Goal: Navigation & Orientation: Find specific page/section

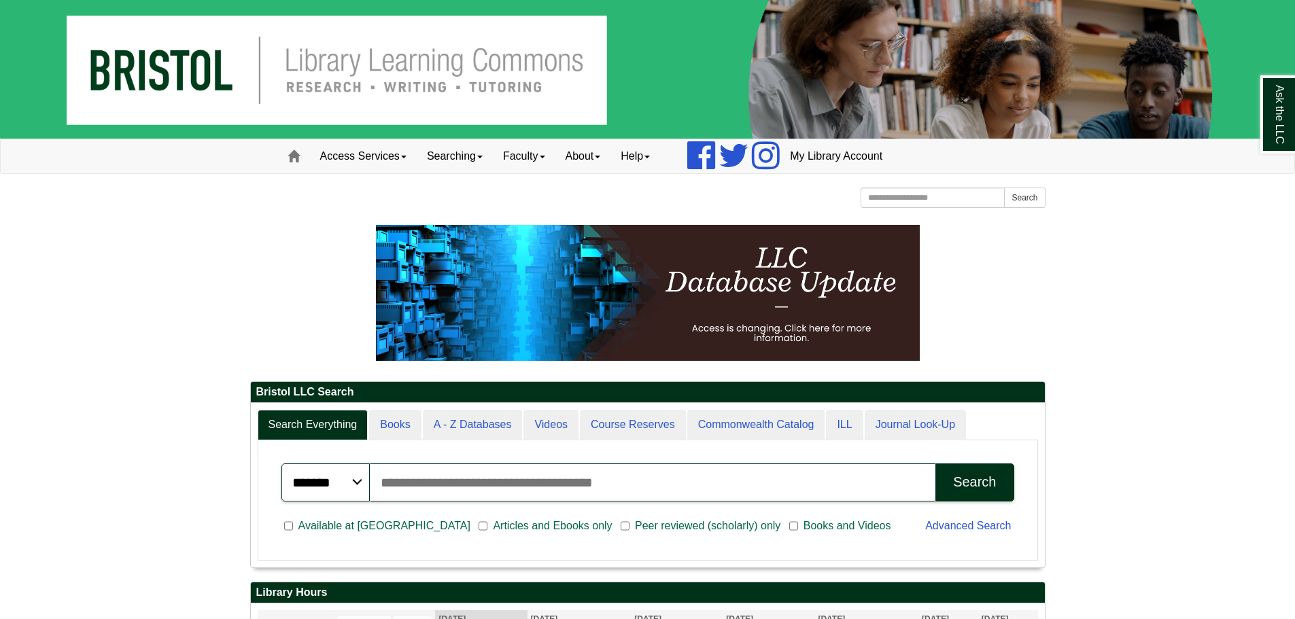
scroll to position [164, 794]
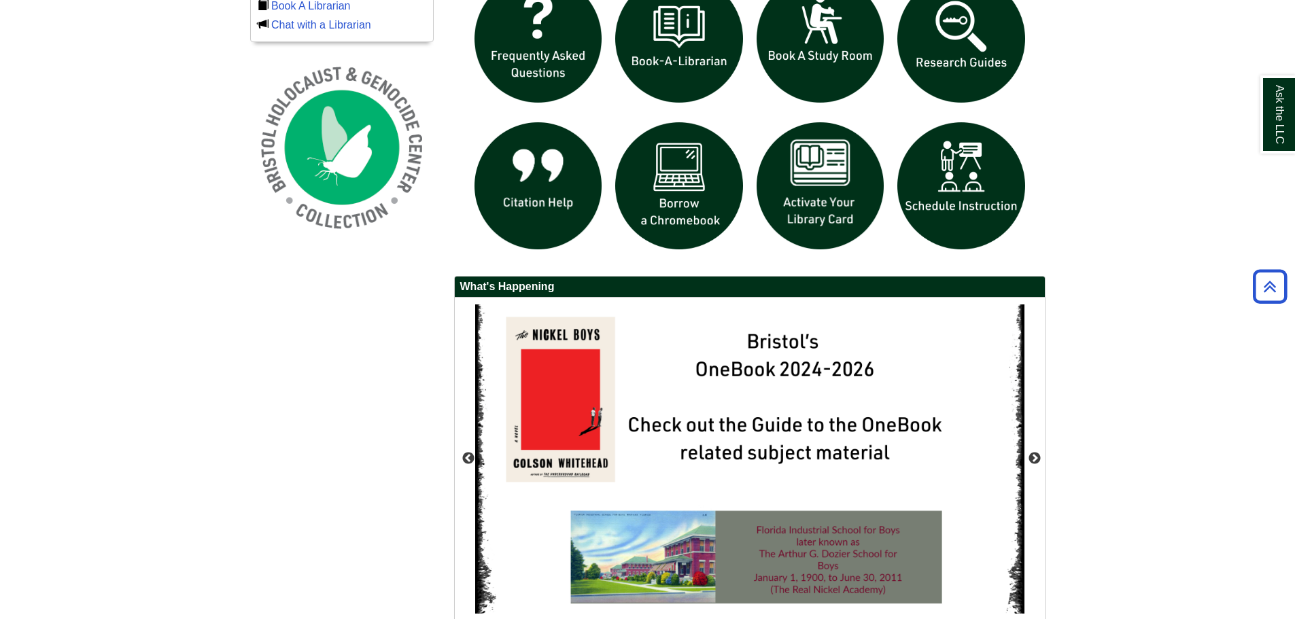
scroll to position [1118, 0]
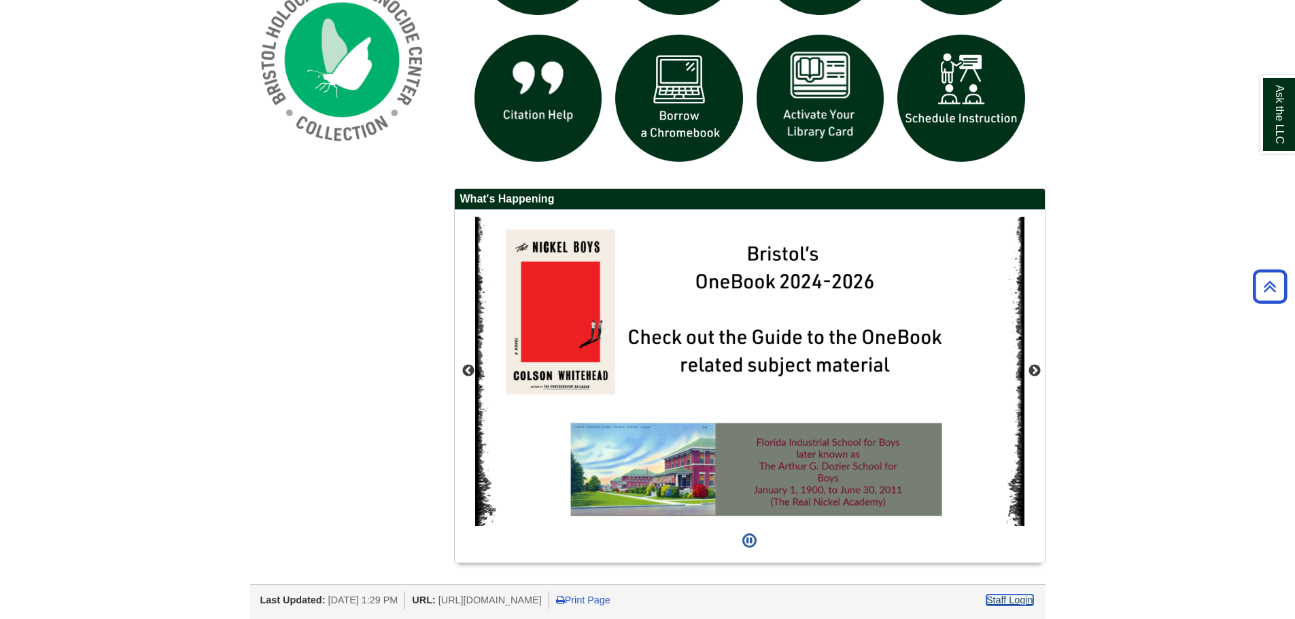
click at [1010, 604] on link "Staff Login" at bounding box center [1009, 600] width 47 height 11
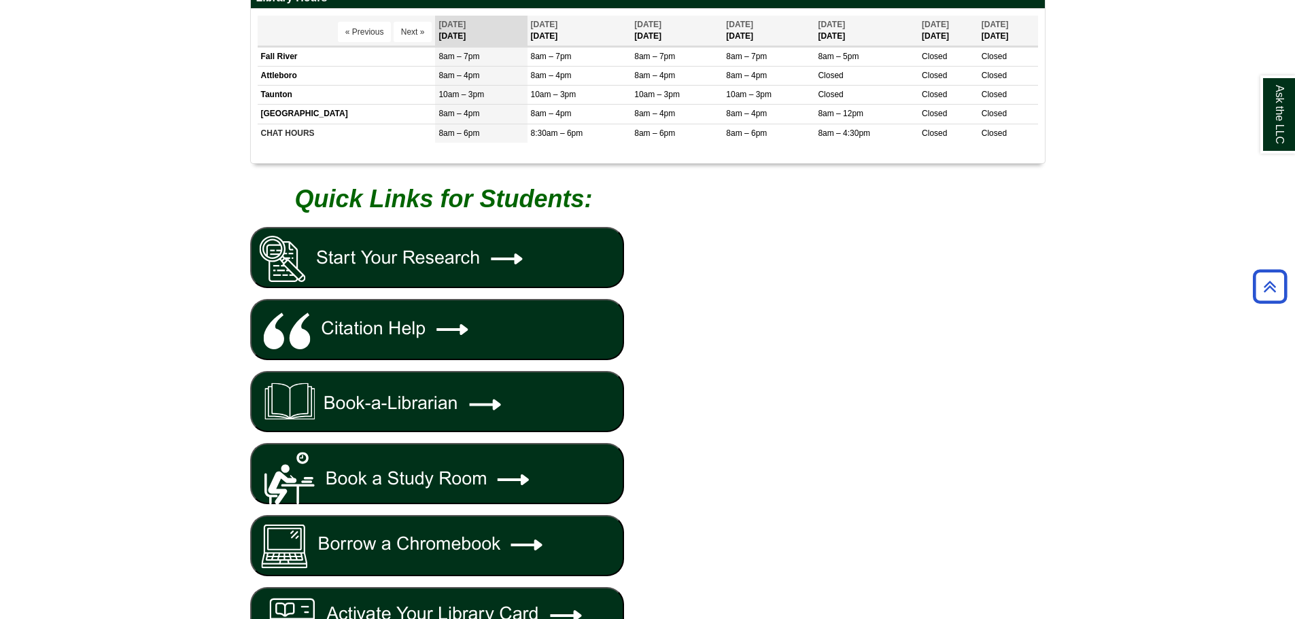
scroll to position [586, 0]
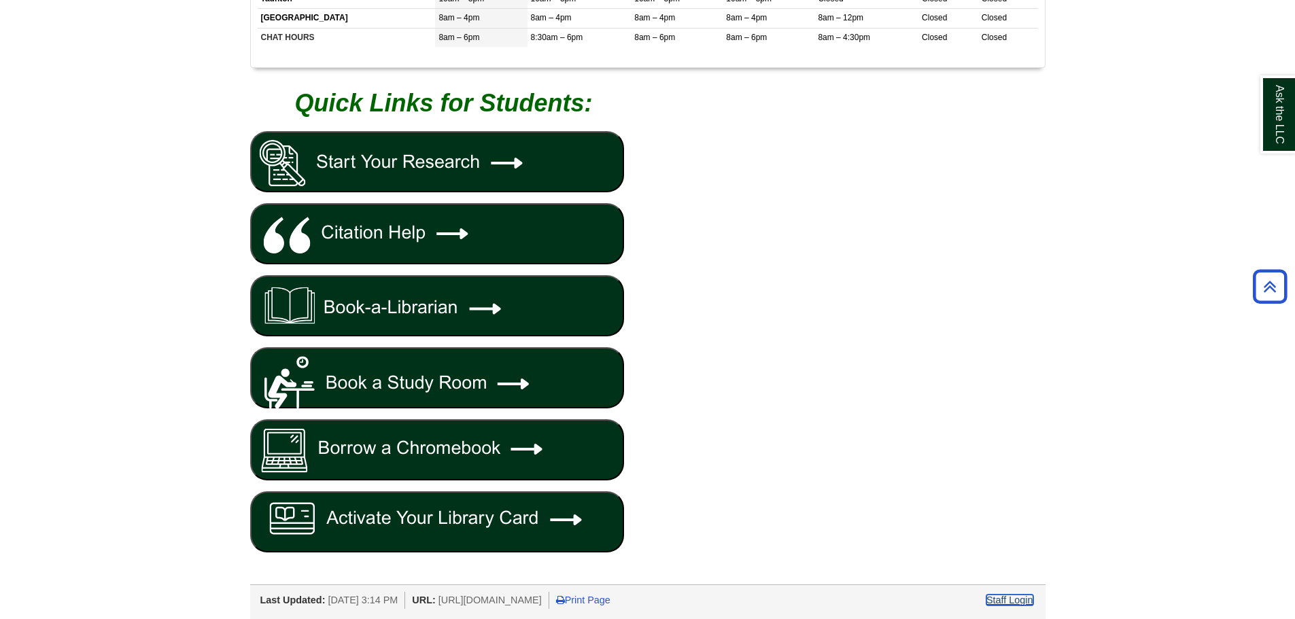
click at [1028, 600] on link "Staff Login" at bounding box center [1009, 600] width 47 height 11
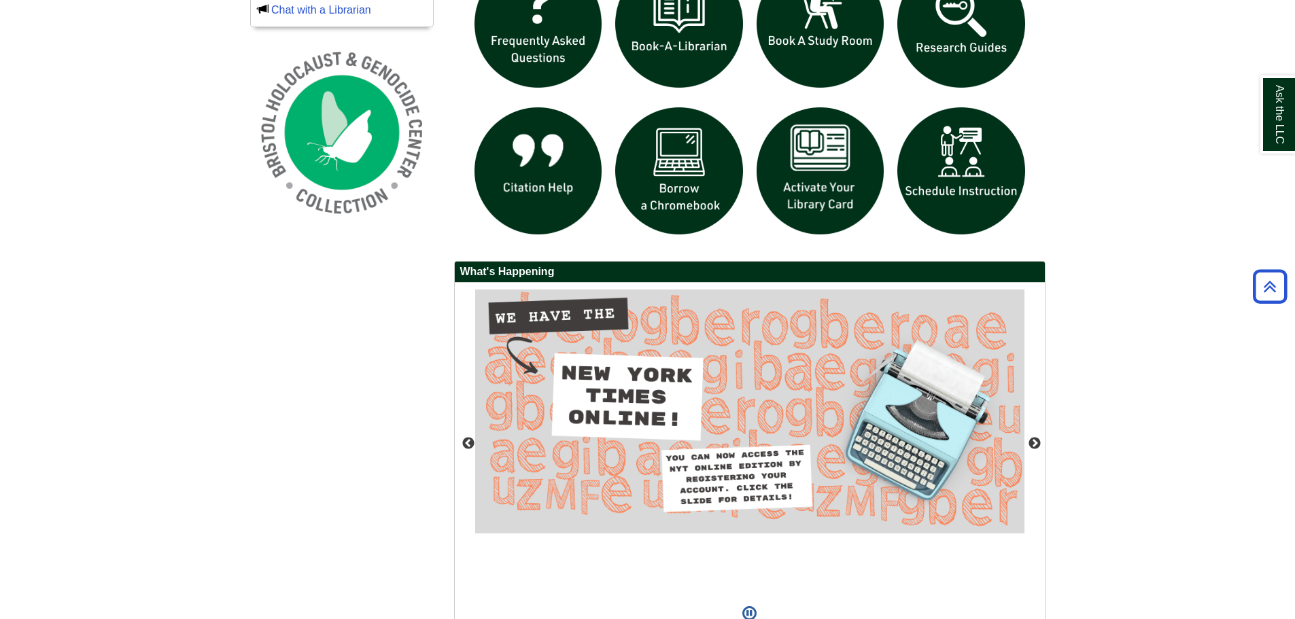
scroll to position [1118, 0]
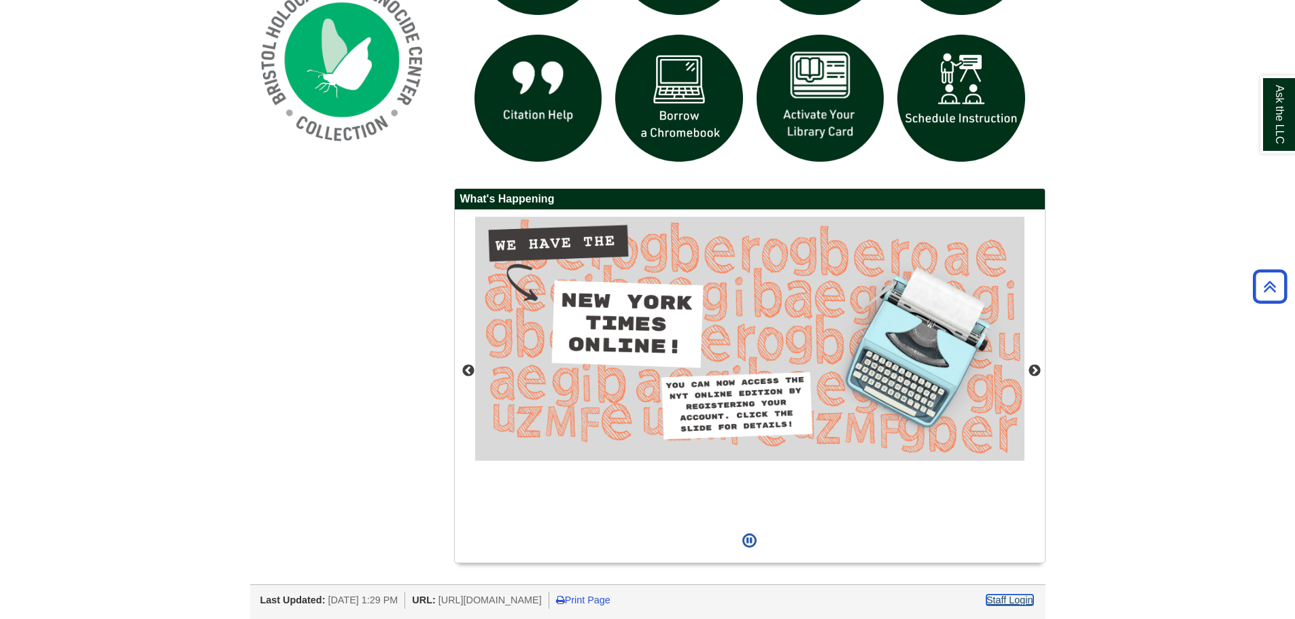
click at [1012, 597] on link "Staff Login" at bounding box center [1009, 600] width 47 height 11
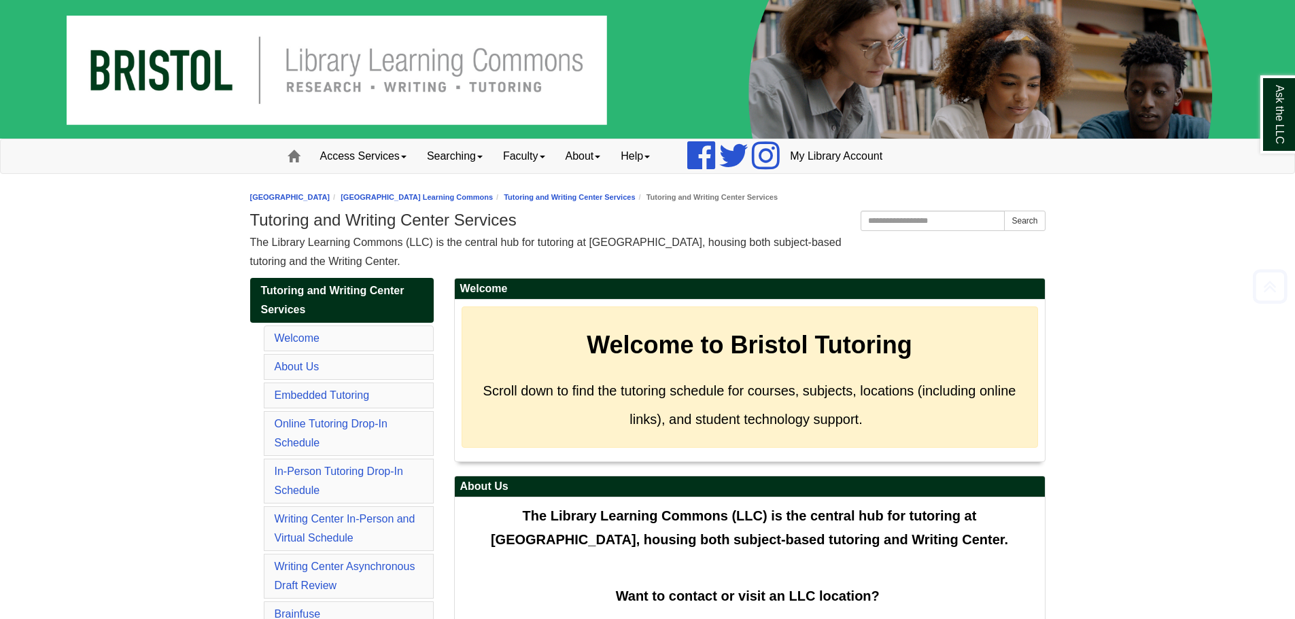
scroll to position [4498, 0]
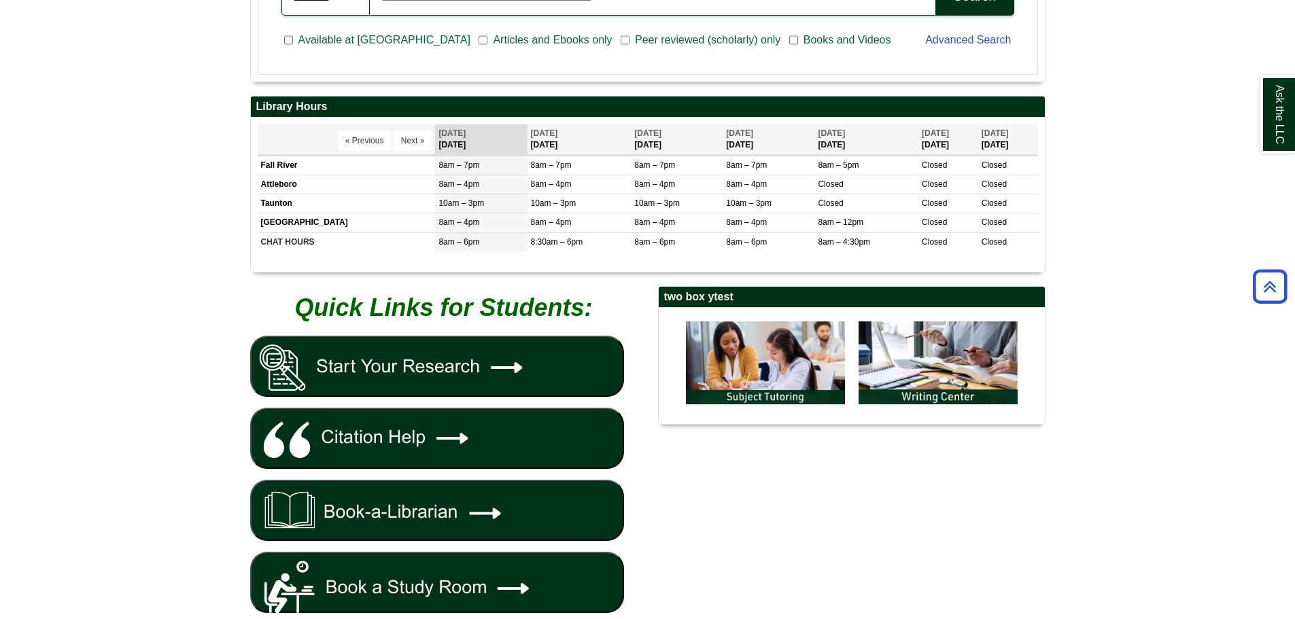
scroll to position [247, 0]
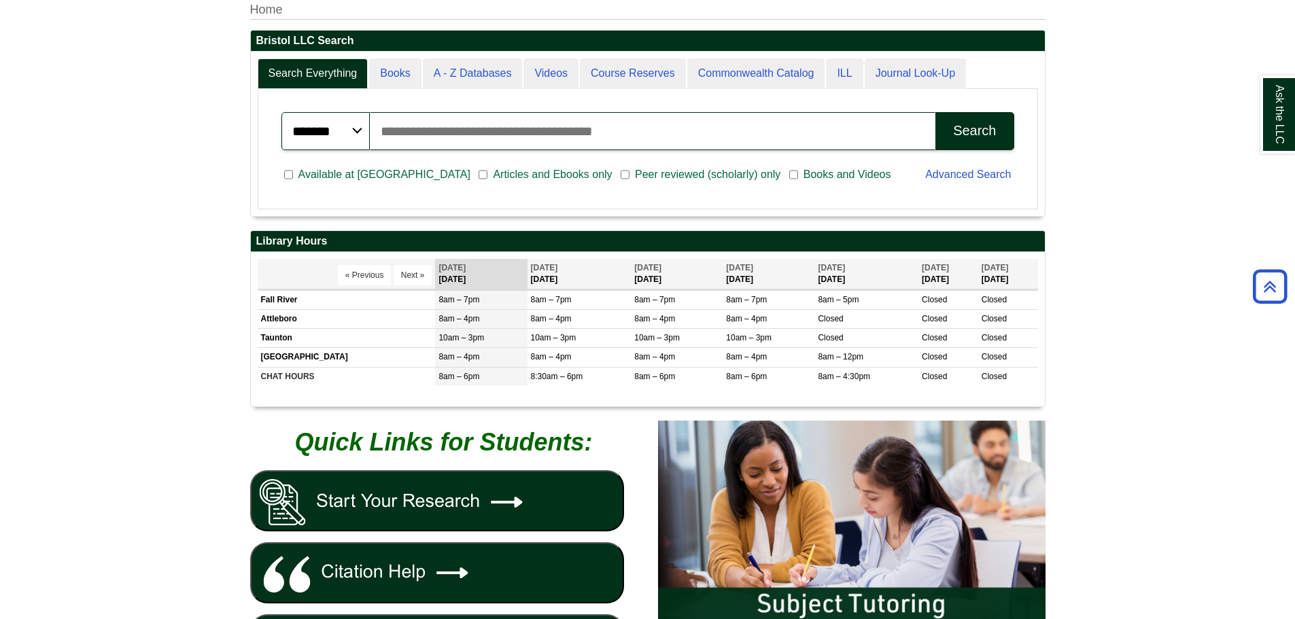
scroll to position [598, 0]
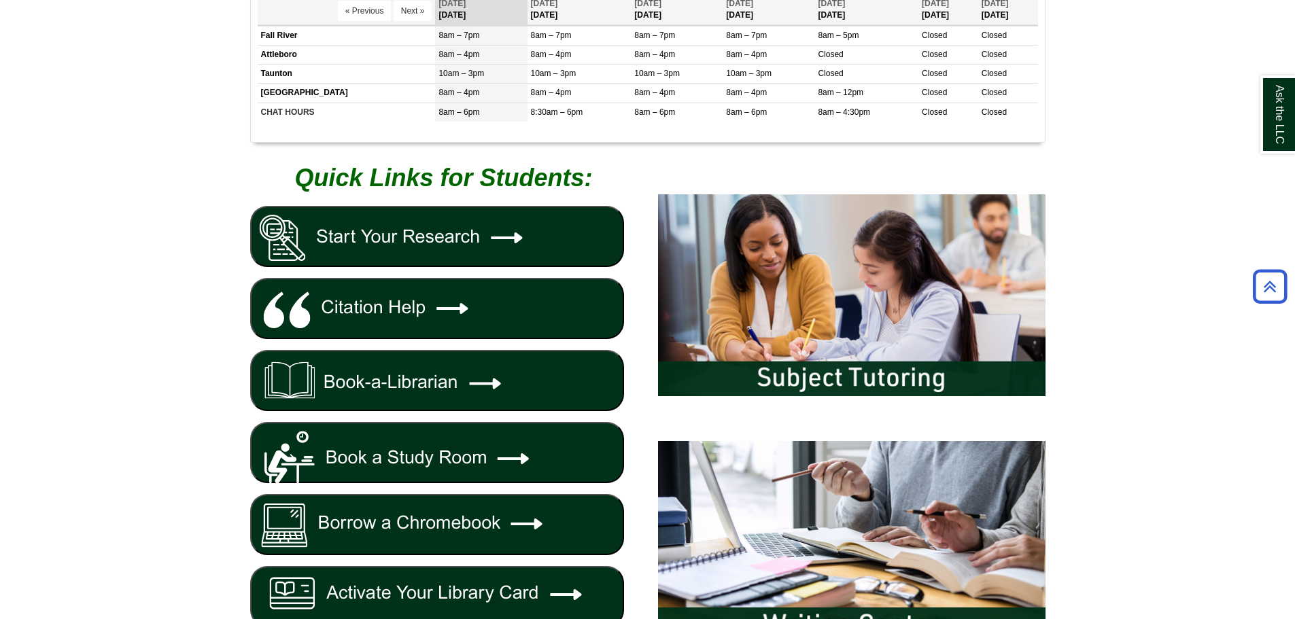
scroll to position [598, 0]
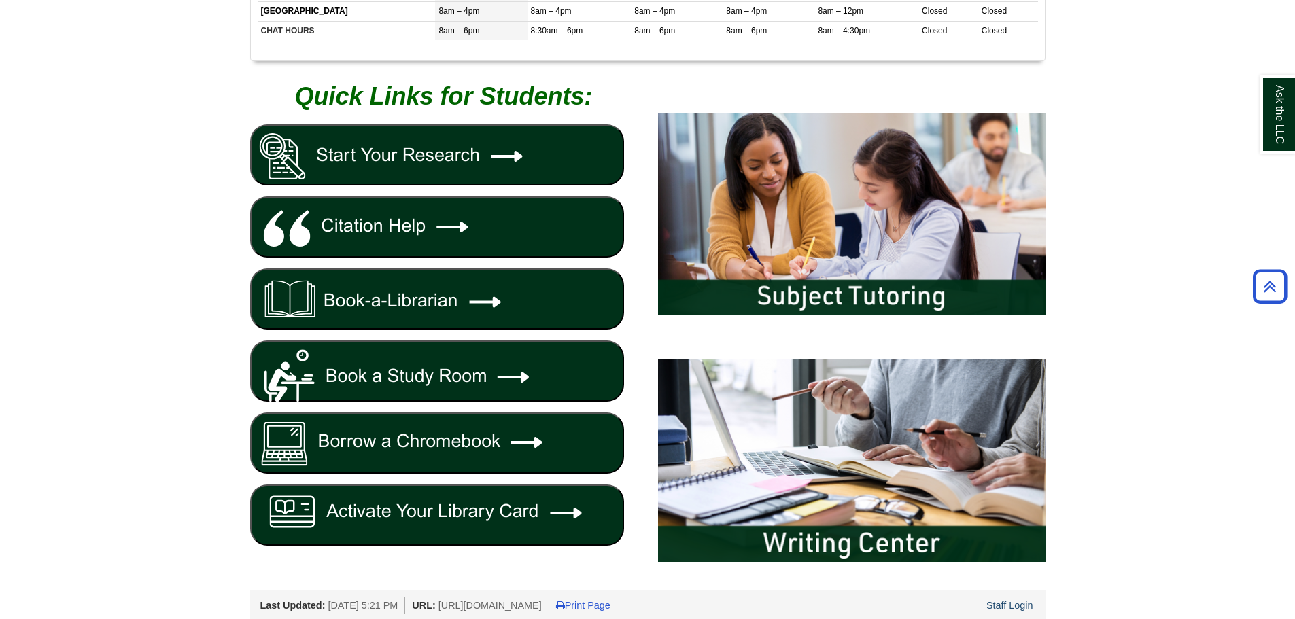
scroll to position [598, 0]
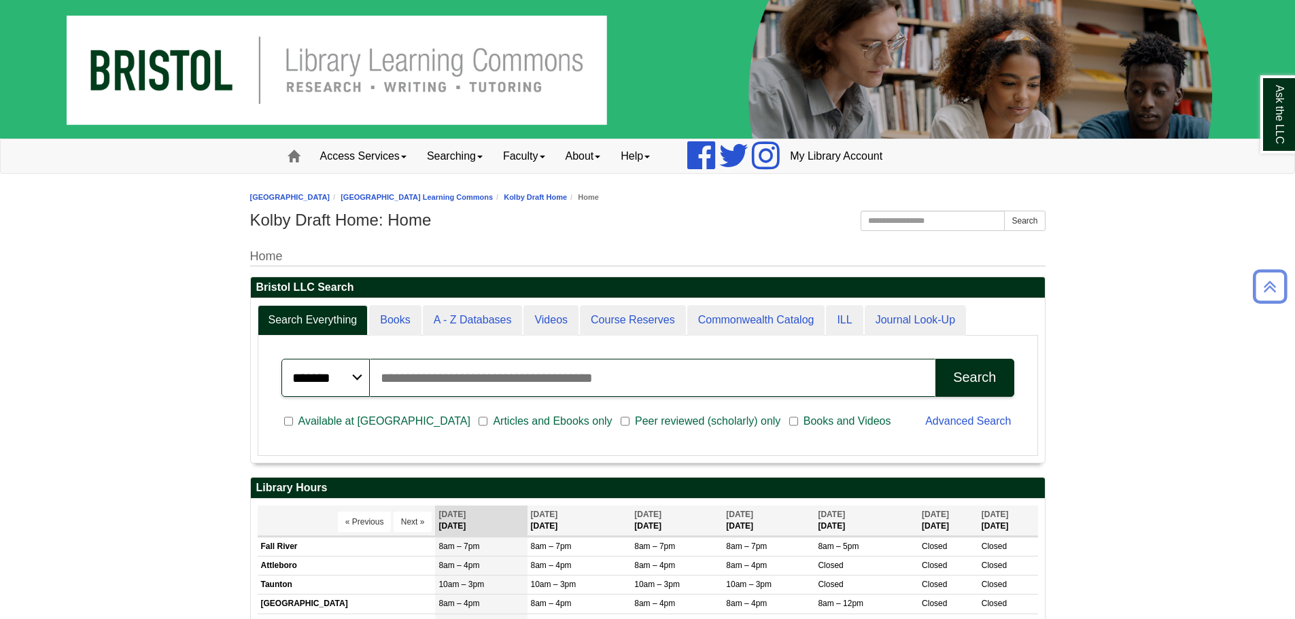
click at [1095, 261] on body "Skip to Main Content Toggle navigation Home Access Services Access Services Pol…" at bounding box center [647, 602] width 1295 height 1205
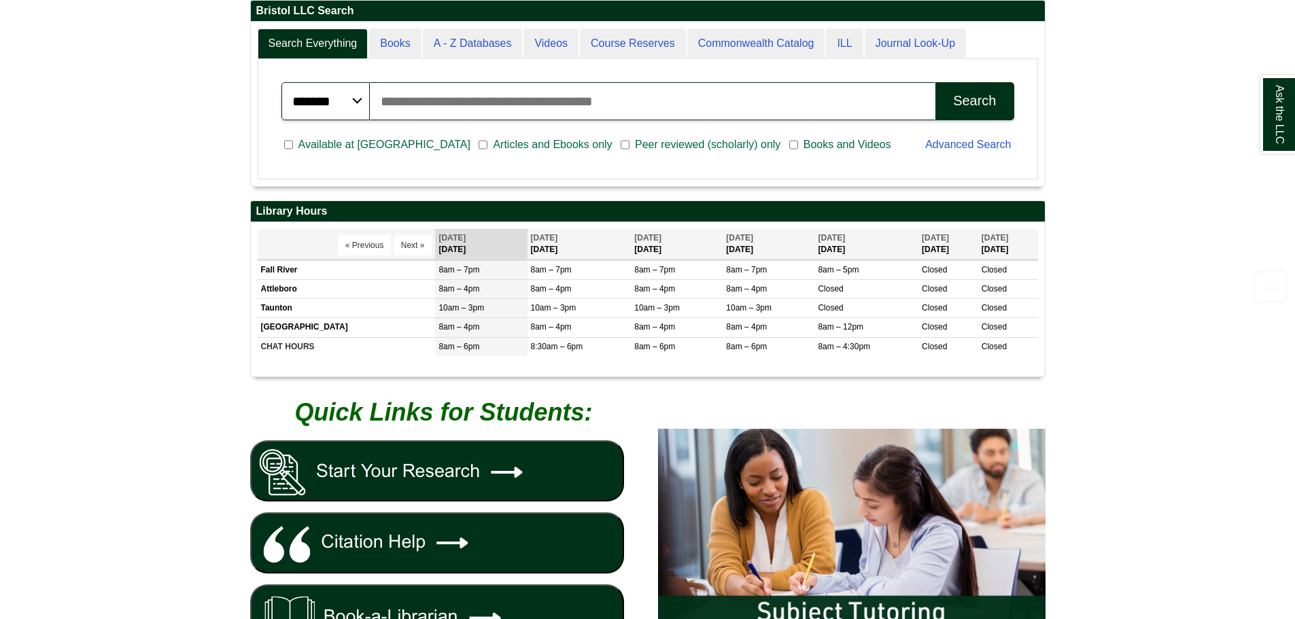
scroll to position [476, 0]
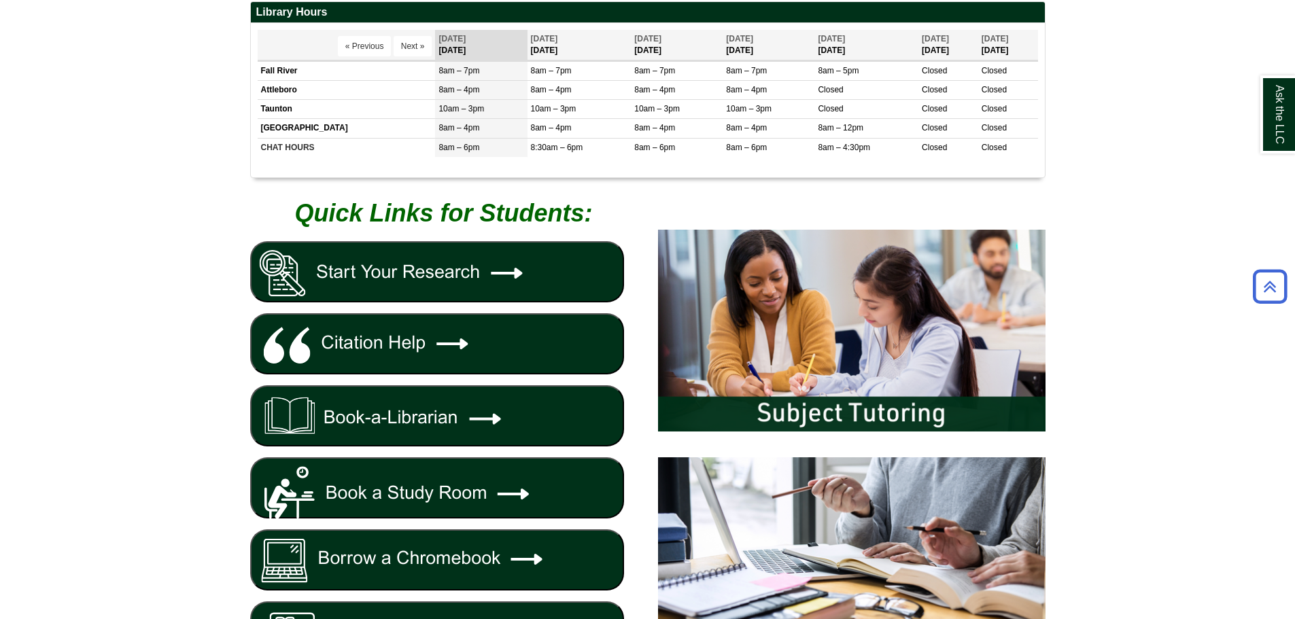
click at [406, 292] on img "button" at bounding box center [408, 272] width 305 height 58
click at [417, 266] on img "button" at bounding box center [408, 272] width 305 height 58
click at [410, 329] on img "button" at bounding box center [396, 345] width 280 height 60
click at [408, 409] on img "button" at bounding box center [404, 416] width 297 height 54
click at [417, 492] on img "button" at bounding box center [413, 493] width 315 height 68
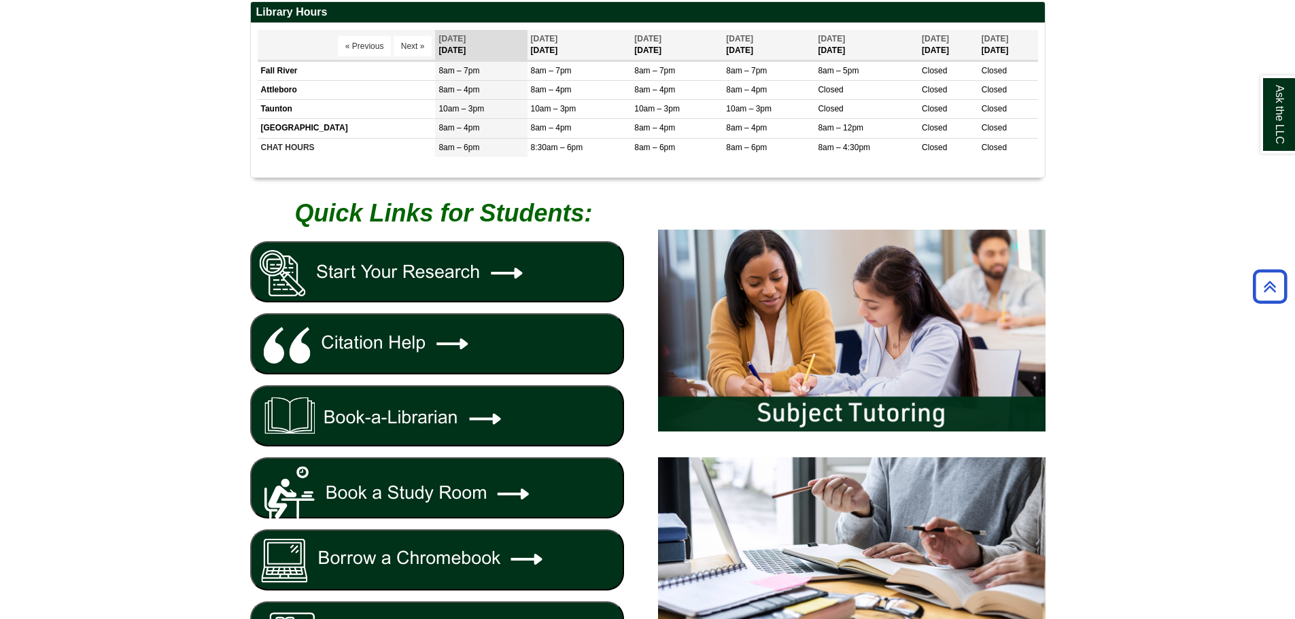
click at [423, 544] on img "button" at bounding box center [414, 561] width 316 height 58
click at [385, 221] on span "Quick Links for Students:" at bounding box center [443, 213] width 298 height 28
click at [384, 271] on img "button" at bounding box center [408, 272] width 305 height 58
click at [385, 271] on img "button" at bounding box center [408, 272] width 305 height 58
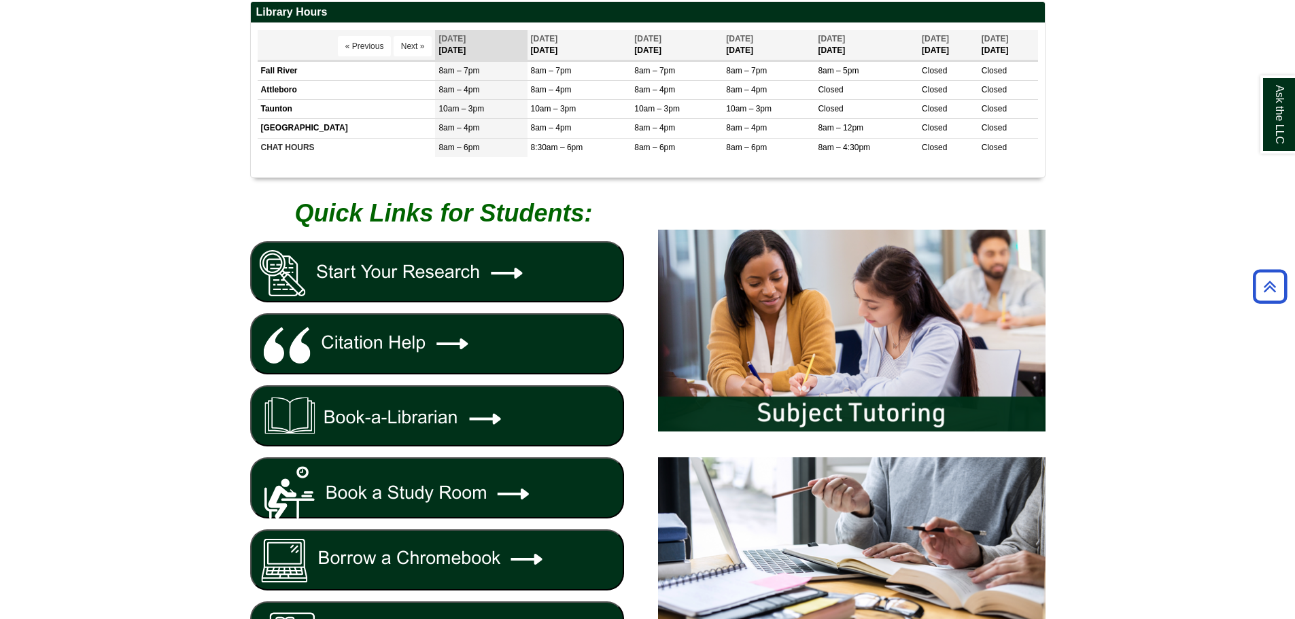
click at [385, 271] on img "button" at bounding box center [408, 272] width 305 height 58
click at [167, 133] on body "Skip to Main Content Toggle navigation Home Access Services Access Services Pol…" at bounding box center [647, 126] width 1295 height 1205
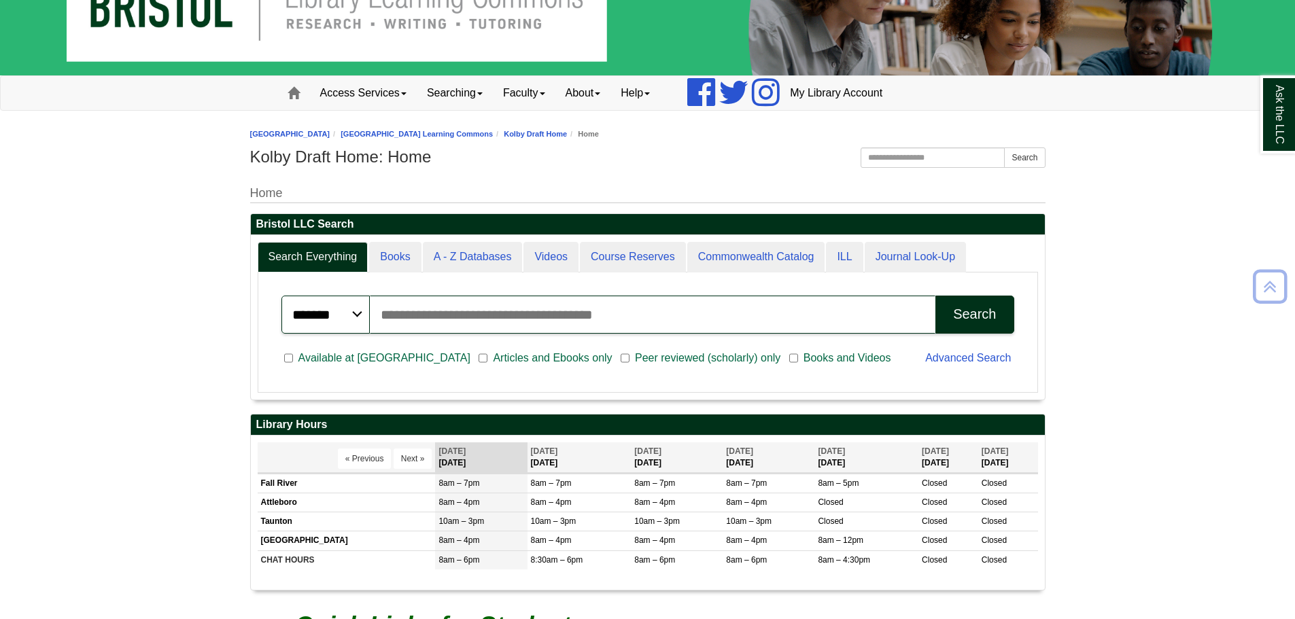
scroll to position [0, 0]
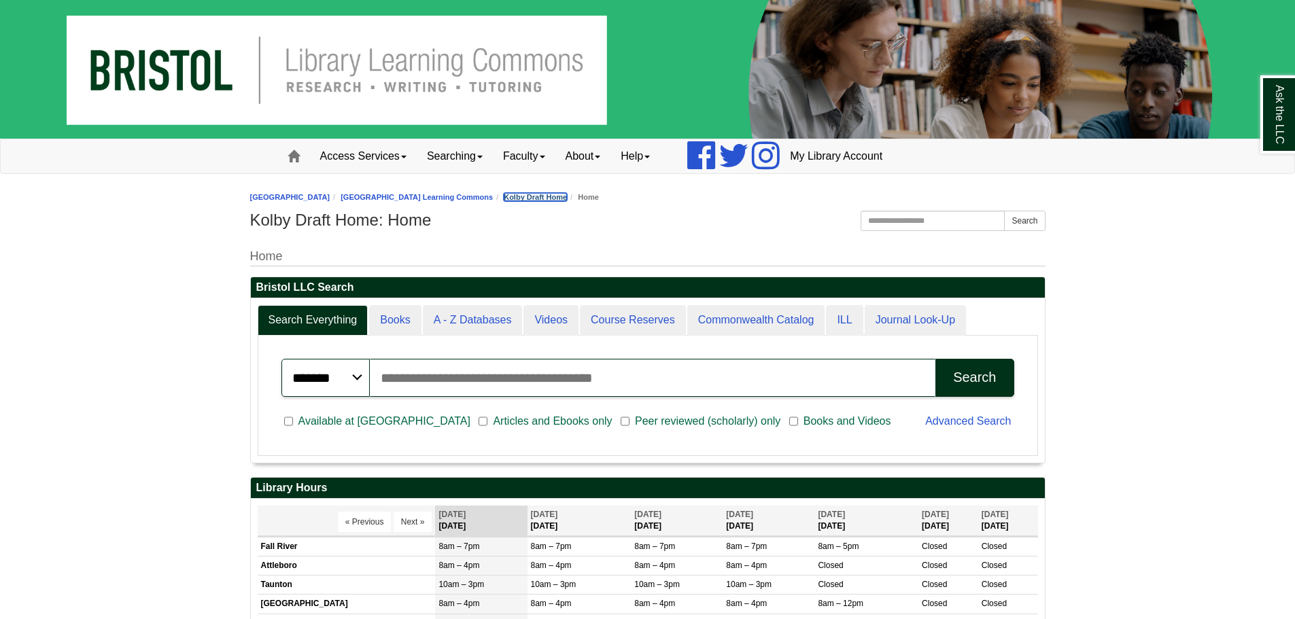
click at [567, 196] on link "Kolby Draft Home" at bounding box center [535, 197] width 63 height 8
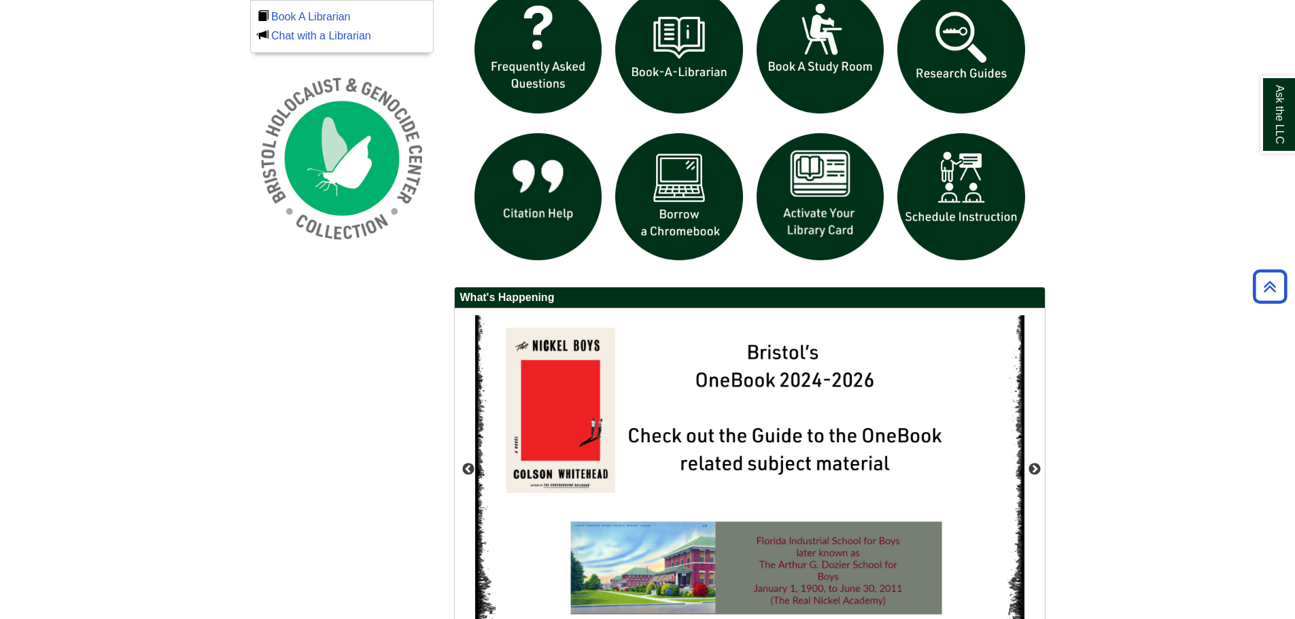
click at [245, 311] on div "Ask A Librarian Book A Librarian Chat with a Librarian" at bounding box center [648, 327] width 816 height 697
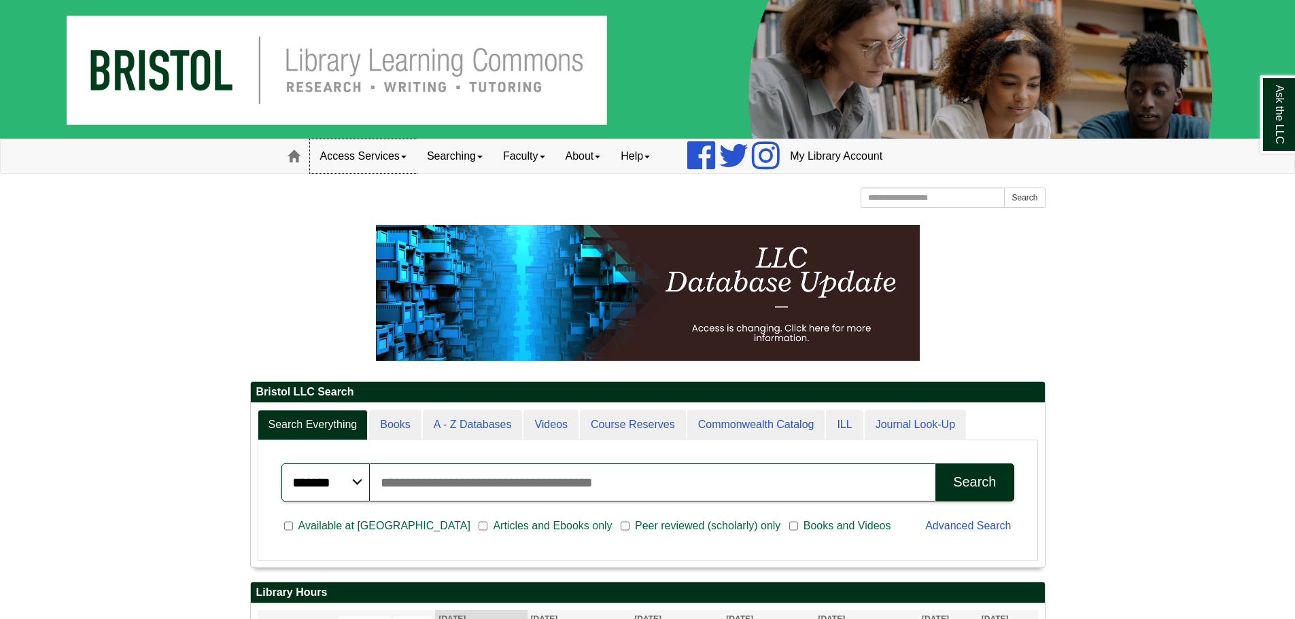
click at [357, 154] on link "Access Services" at bounding box center [363, 156] width 107 height 34
click at [385, 151] on link "Access Services" at bounding box center [363, 156] width 107 height 34
click at [373, 154] on link "Access Services" at bounding box center [363, 156] width 107 height 34
click at [380, 154] on link "Access Services" at bounding box center [363, 156] width 107 height 34
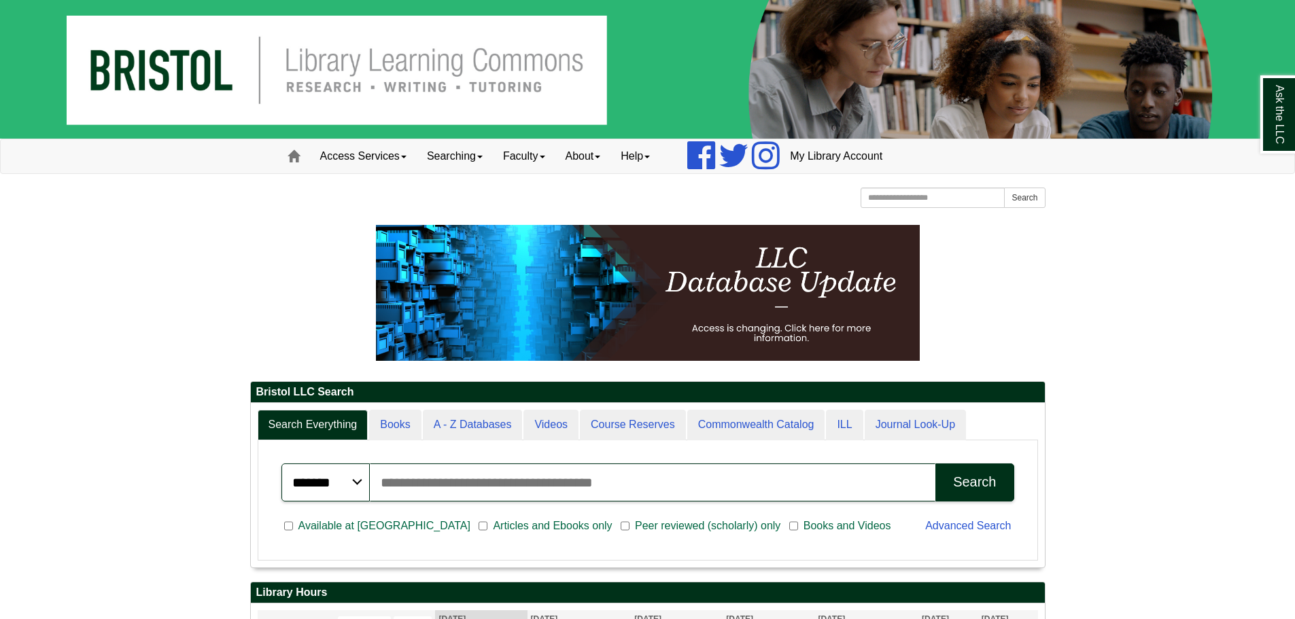
scroll to position [164, 794]
